Goal: Find specific page/section: Find specific page/section

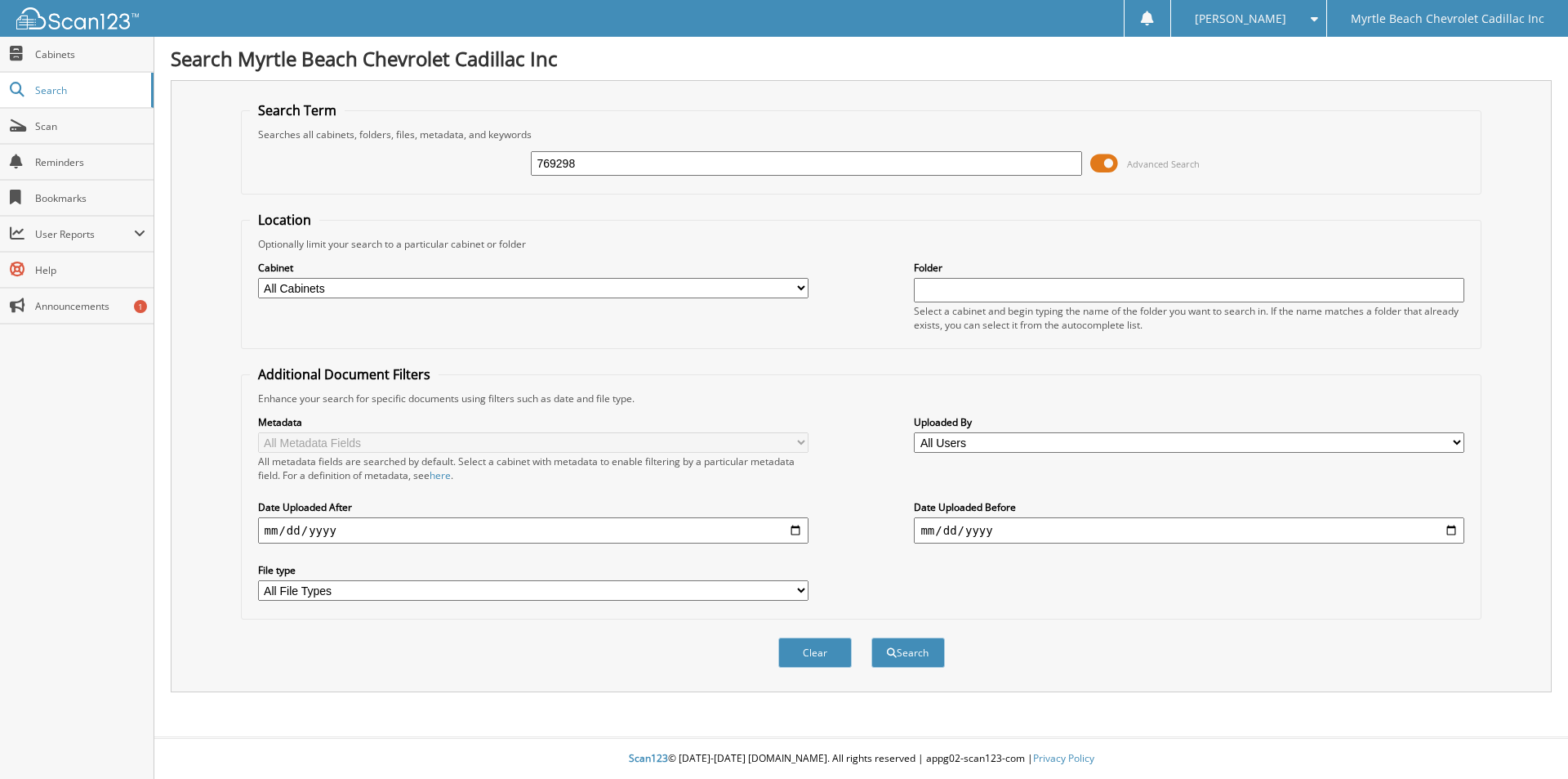
type input "769298"
click at [871, 637] on button "Search" at bounding box center [908, 652] width 74 height 30
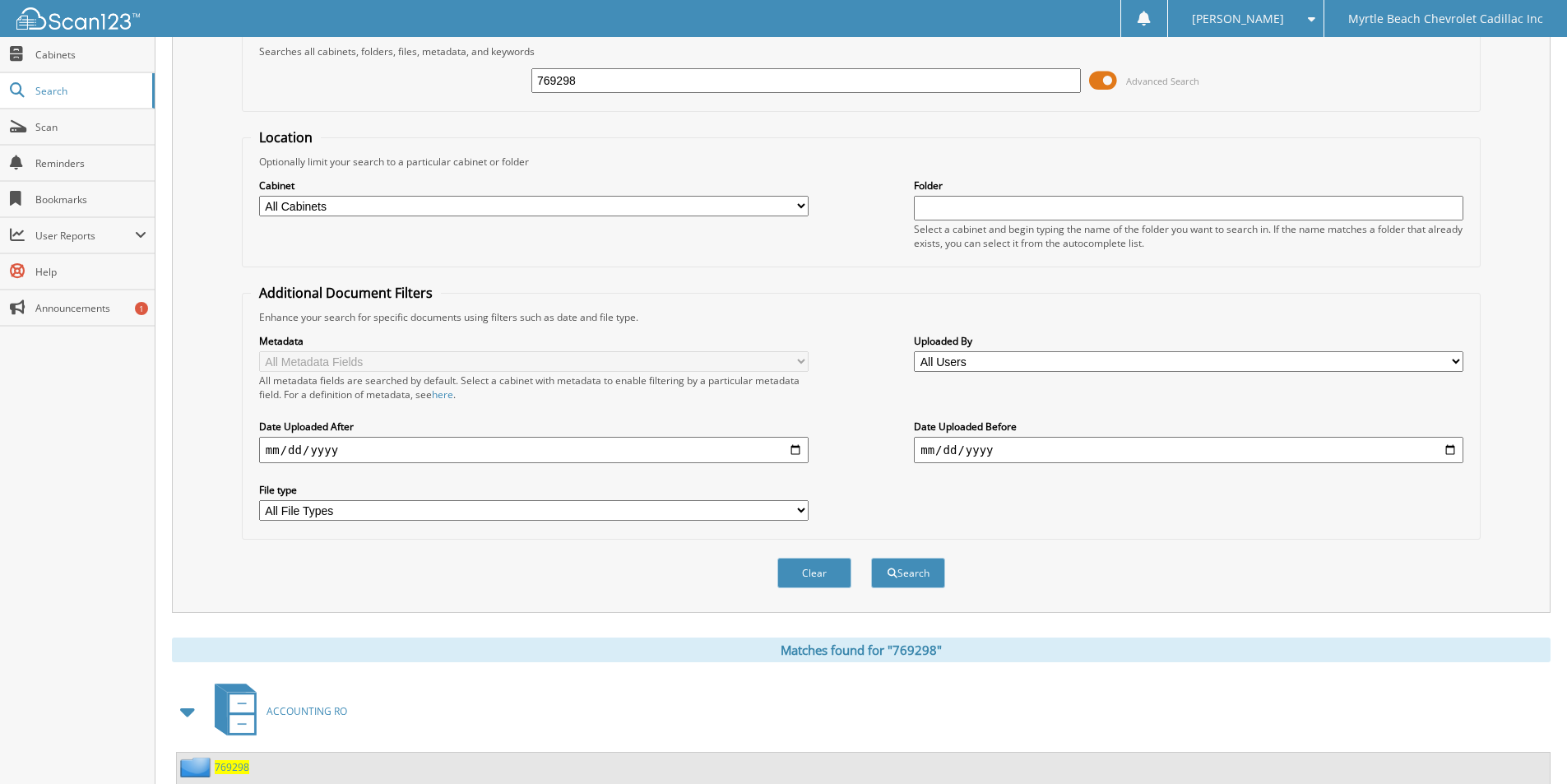
scroll to position [117, 0]
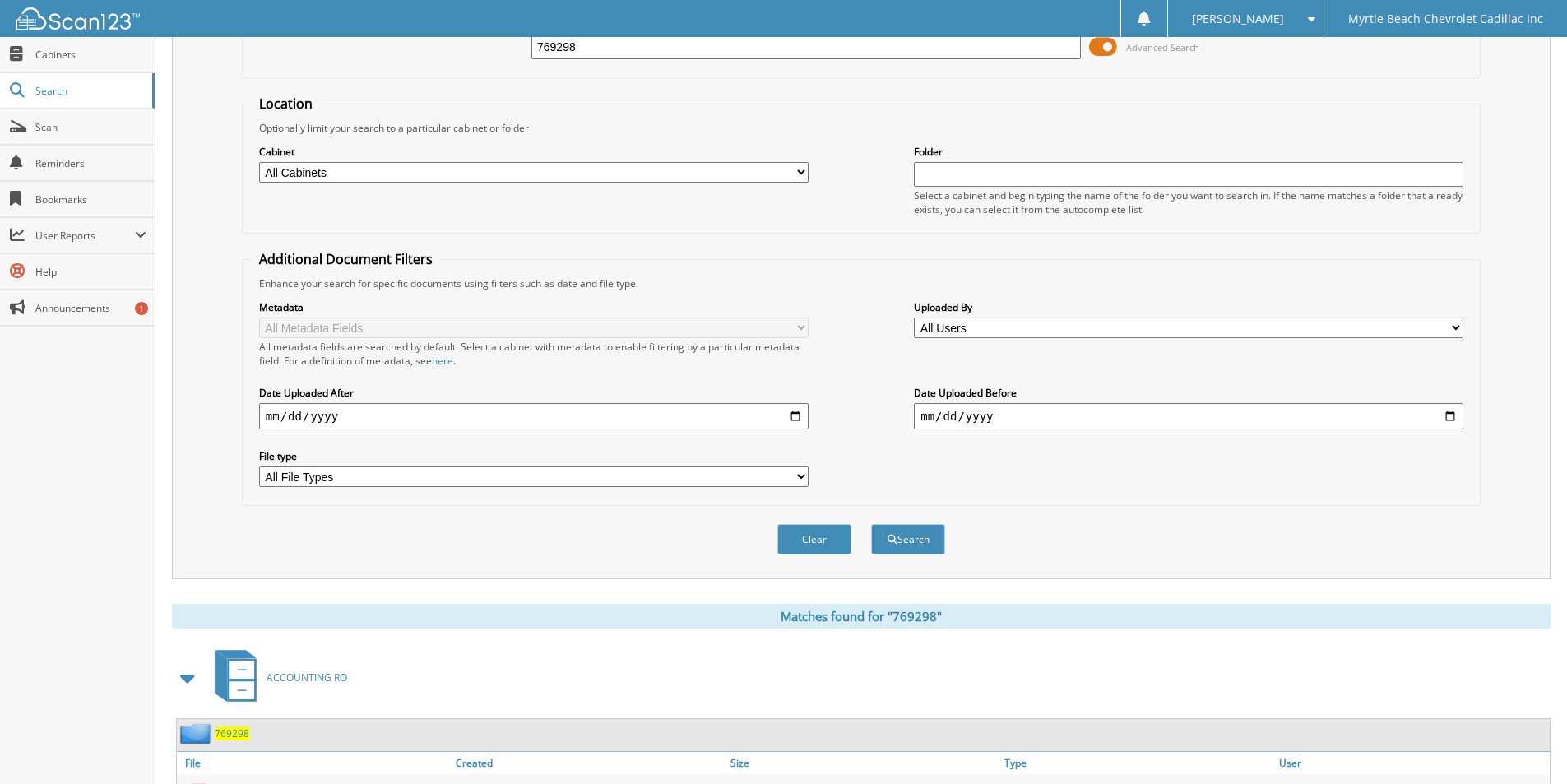
click at [226, 730] on span "769298" at bounding box center [232, 733] width 35 height 14
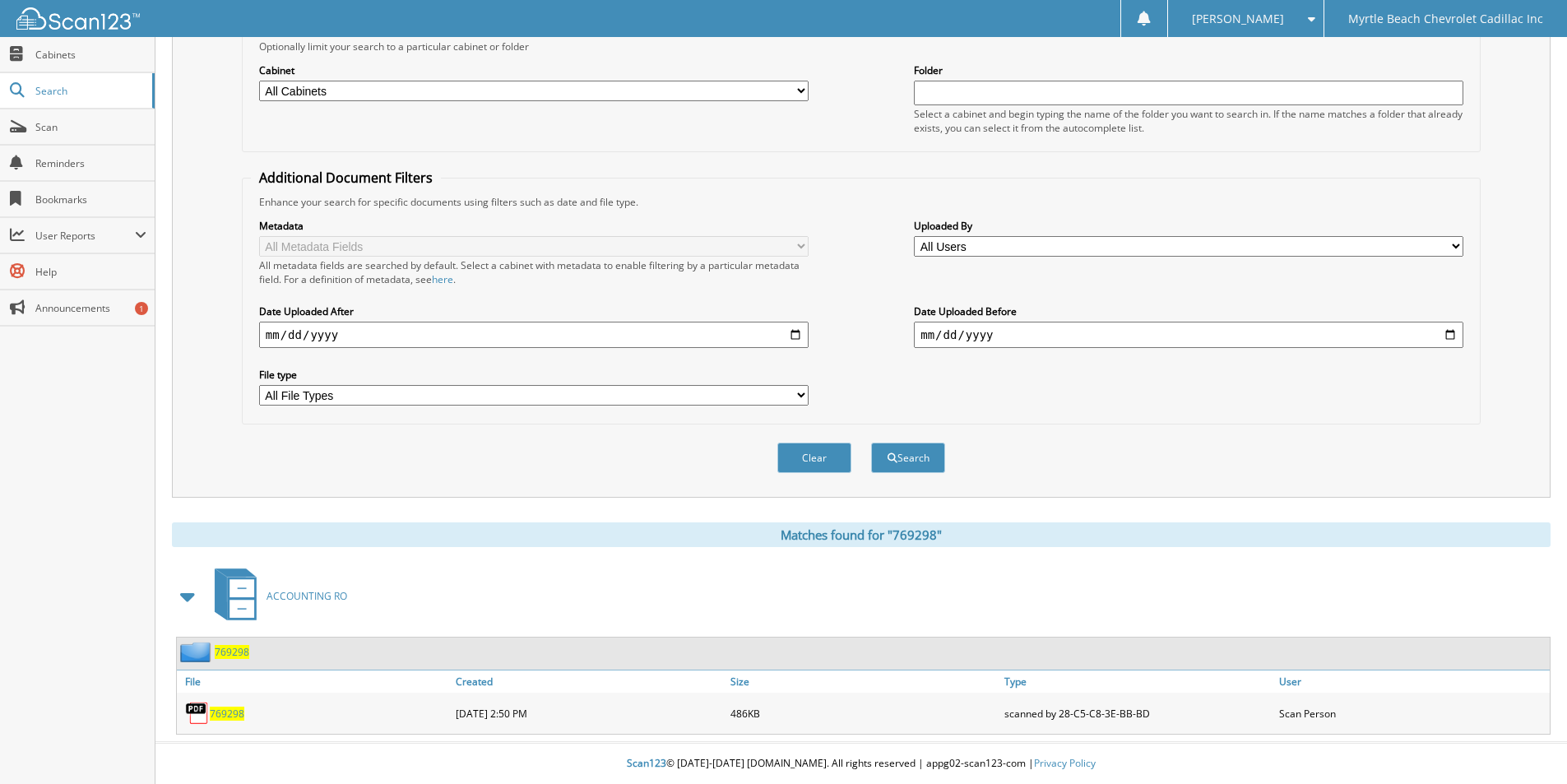
click at [227, 714] on span "769298" at bounding box center [227, 713] width 35 height 14
